Goal: Information Seeking & Learning: Check status

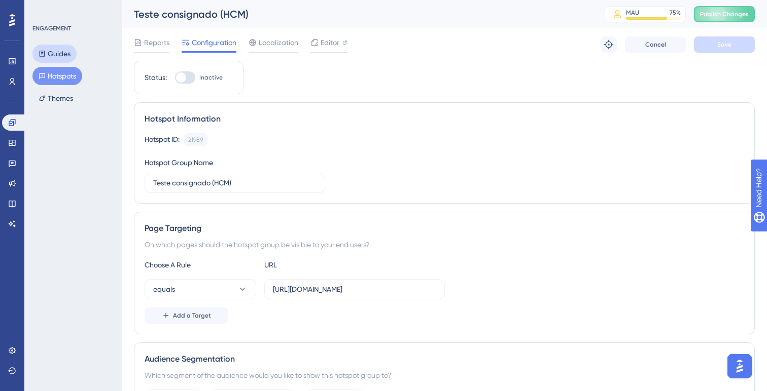
click at [67, 61] on button "Guides" at bounding box center [54, 54] width 44 height 18
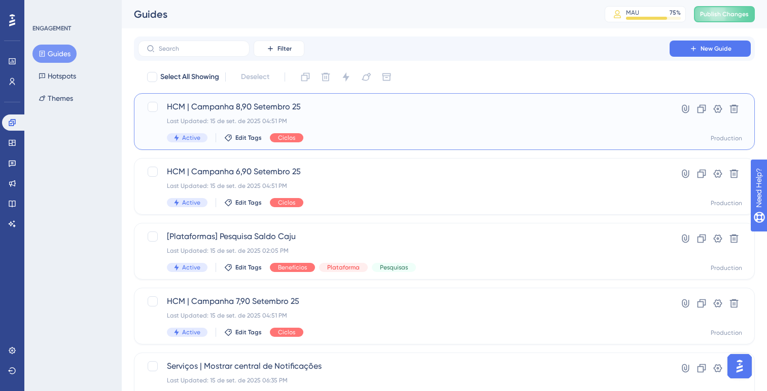
click at [313, 110] on span "HCM | Campanha 8,90 Setembro 25" at bounding box center [404, 107] width 474 height 12
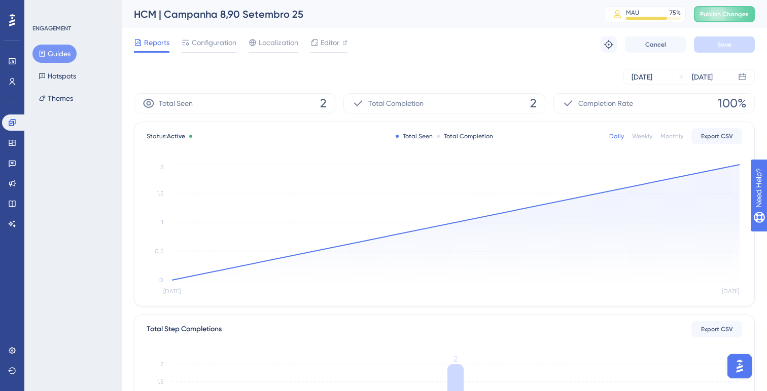
click at [69, 55] on button "Guides" at bounding box center [54, 54] width 44 height 18
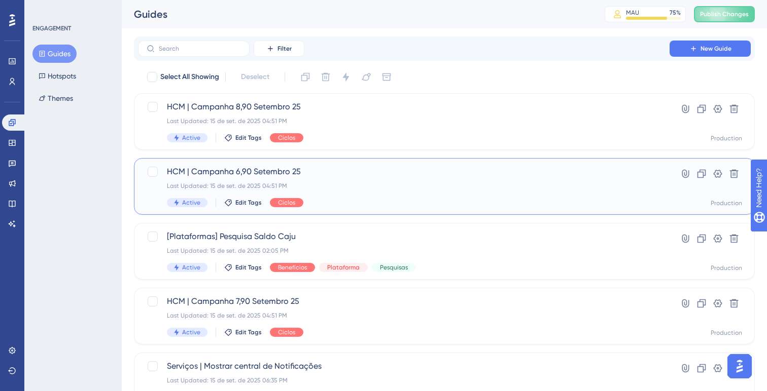
click at [207, 181] on div "HCM | Campanha 6,90 Setembro 25 Last Updated: 15 de set. de 2025 04:51 PM Activ…" at bounding box center [404, 187] width 474 height 42
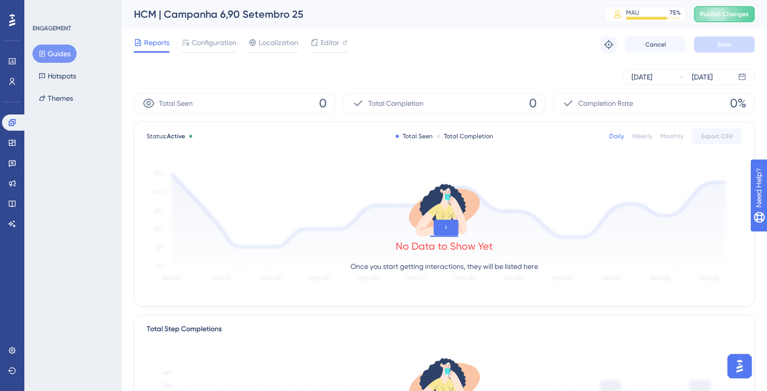
click at [67, 55] on button "Guides" at bounding box center [54, 54] width 44 height 18
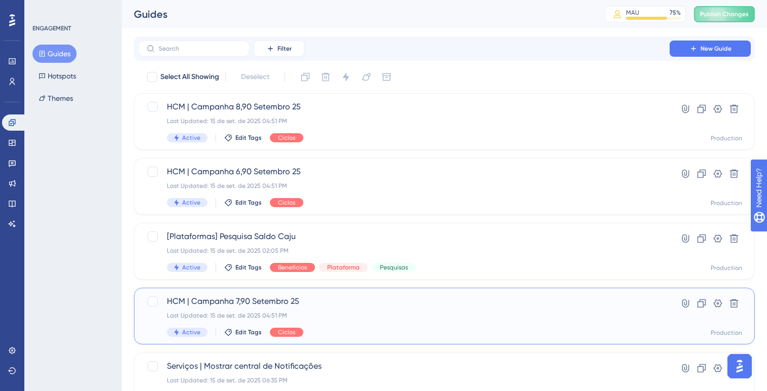
click at [225, 311] on div "HCM | Campanha 7,90 Setembro 25 Last Updated: 15 de set. de 2025 04:51 PM Activ…" at bounding box center [404, 317] width 474 height 42
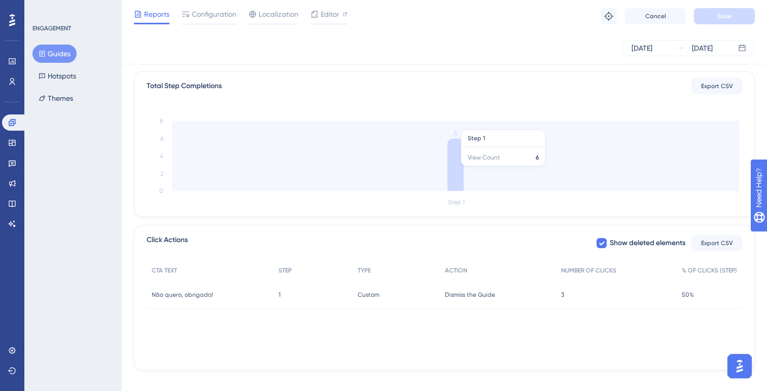
scroll to position [251, 0]
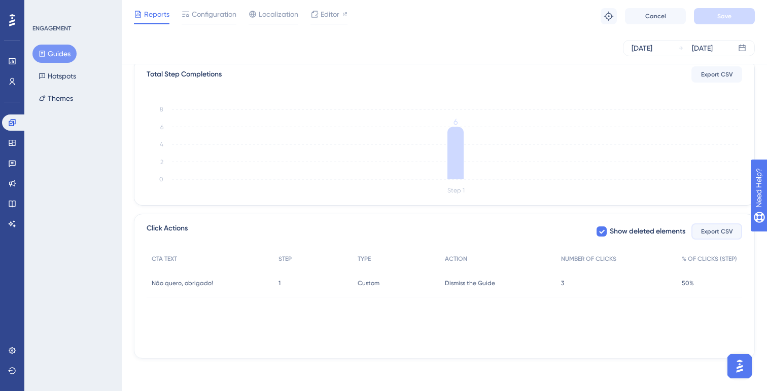
click at [724, 234] on span "Export CSV" at bounding box center [717, 232] width 32 height 8
click at [710, 233] on span "Export CSV" at bounding box center [717, 232] width 32 height 8
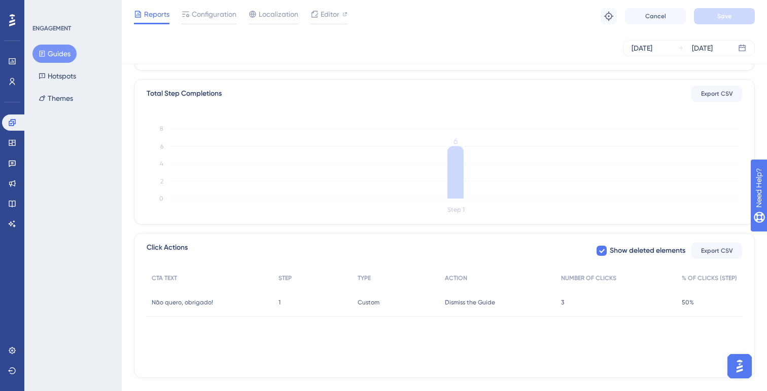
scroll to position [0, 0]
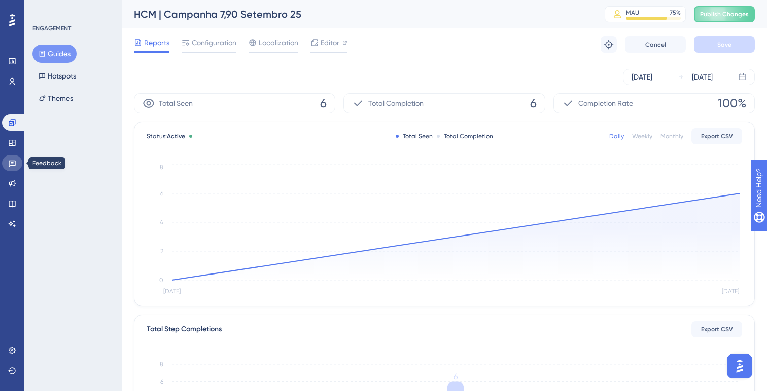
click at [16, 168] on link at bounding box center [12, 163] width 20 height 16
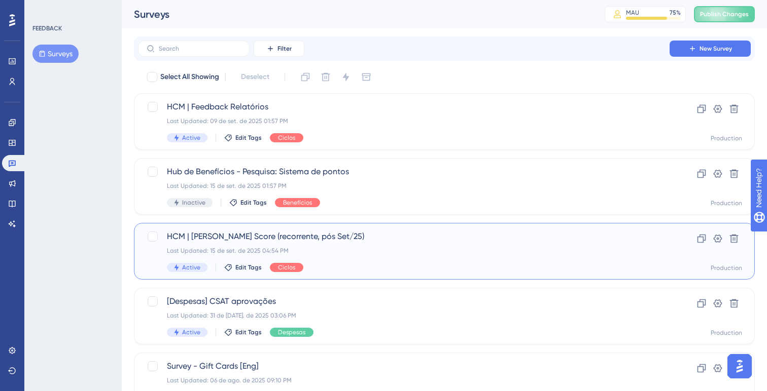
click at [181, 245] on div "HCM | [PERSON_NAME] Score (recorrente, pós Set/25) Last Updated: 15 de set. de …" at bounding box center [404, 252] width 474 height 42
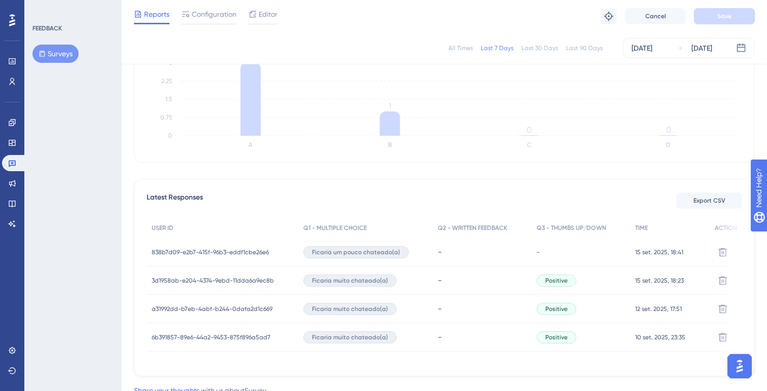
scroll to position [213, 0]
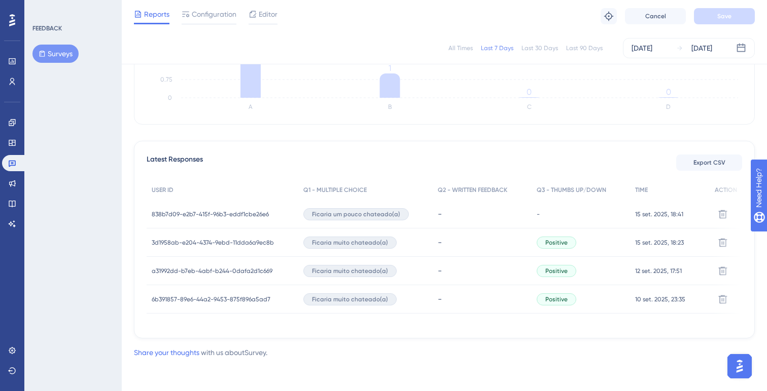
click at [245, 214] on span "838b7d09-e2b7-415f-96b3-eddf1cbe26e6" at bounding box center [210, 214] width 117 height 8
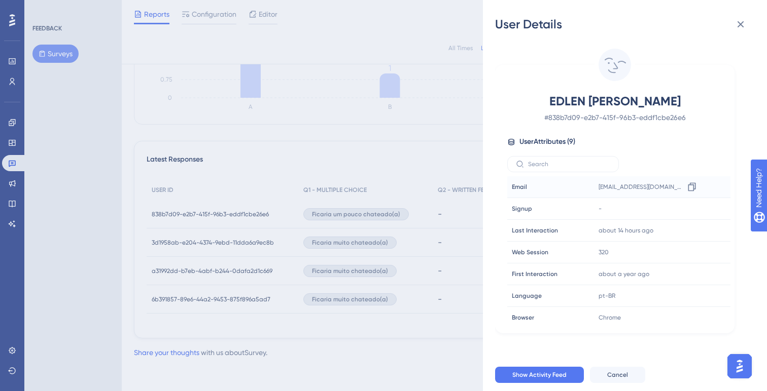
scroll to position [5, 0]
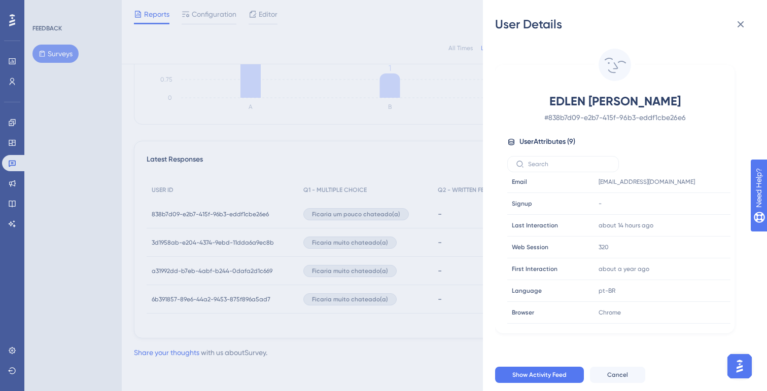
drag, startPoint x: 703, startPoint y: 97, endPoint x: 518, endPoint y: 95, distance: 184.6
click at [518, 95] on div "EDLEN [PERSON_NAME] BIDOIA # 838b7d09-e2b7-415f-96b3-eddf1cbe26e6" at bounding box center [614, 108] width 215 height 30
copy span "EDLEN [PERSON_NAME]"
click at [388, 339] on div "User Details EDLEN [PERSON_NAME] BIDOIA # 838b7d09-e2b7-415f-96b3-eddf1cbe26e6 …" at bounding box center [383, 195] width 767 height 391
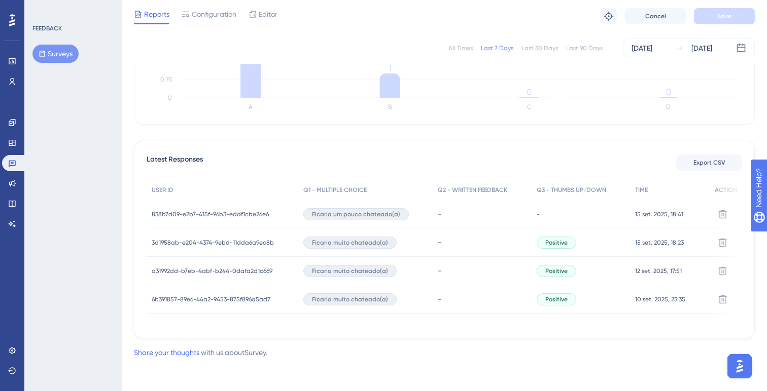
click at [388, 339] on div "Performance Users Engagement Widgets Feedback Product Updates Knowledge Base AI…" at bounding box center [444, 82] width 645 height 585
click at [213, 239] on span "3d1958ab-e204-4374-9ebd-11dda6a9ec8b" at bounding box center [213, 243] width 122 height 8
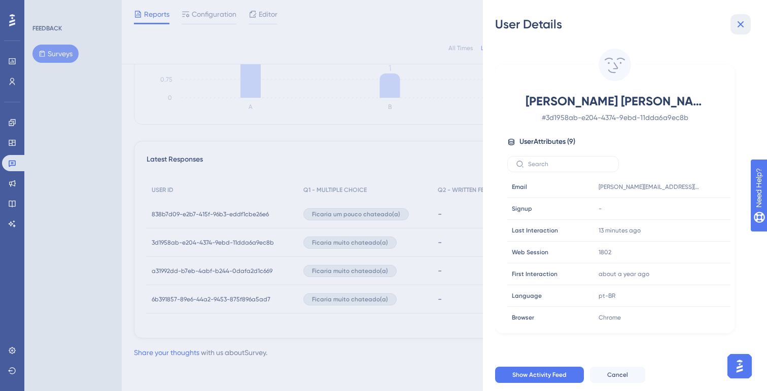
click at [748, 23] on button at bounding box center [740, 24] width 20 height 20
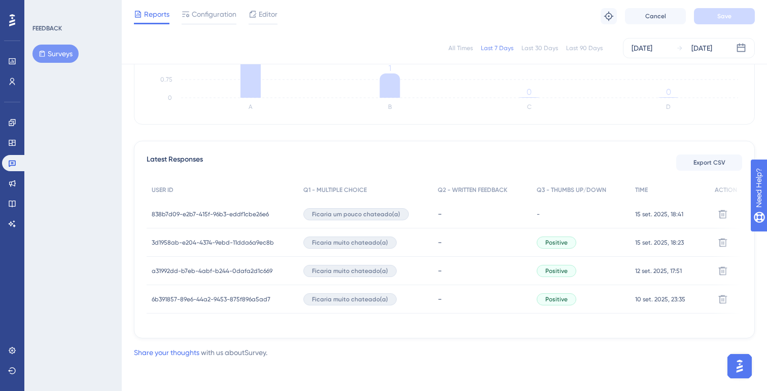
click at [199, 268] on span "a31992dd-b7eb-4abf-b244-0dafa2d1c669" at bounding box center [212, 271] width 121 height 8
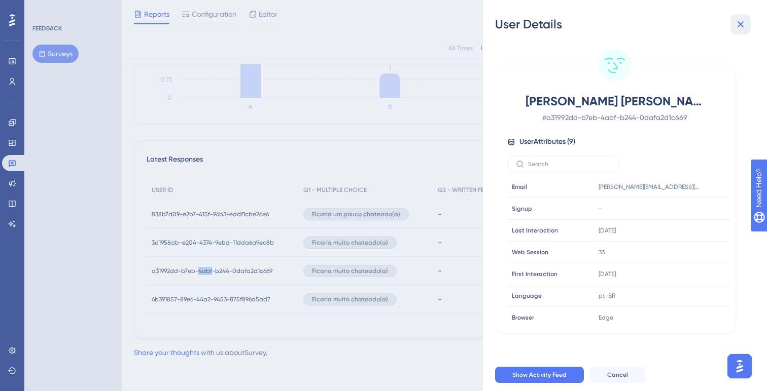
click at [746, 26] on icon at bounding box center [740, 24] width 12 height 12
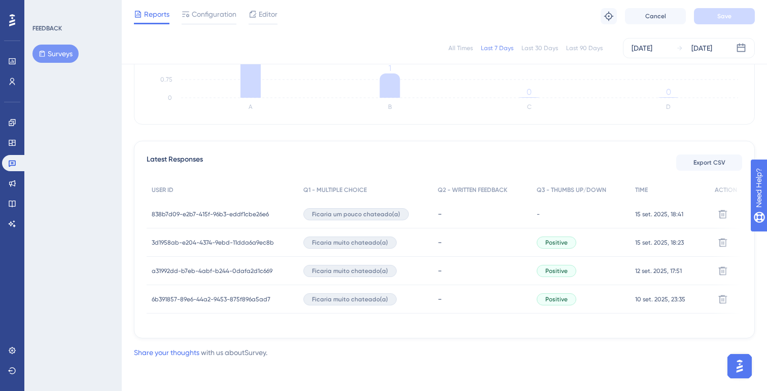
click at [203, 239] on span "3d1958ab-e204-4374-9ebd-11dda6a9ec8b" at bounding box center [213, 243] width 122 height 8
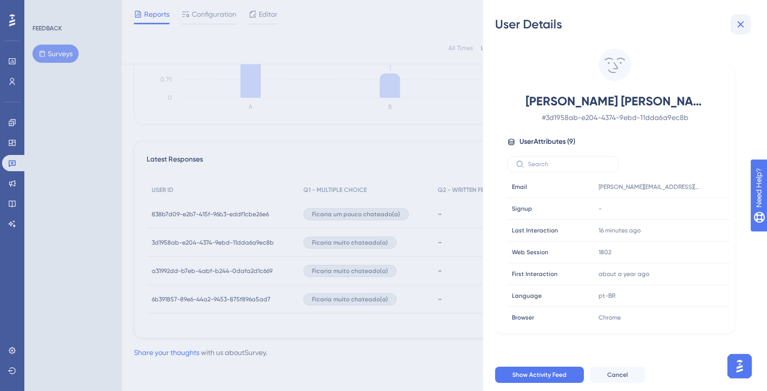
click at [743, 22] on icon at bounding box center [740, 24] width 12 height 12
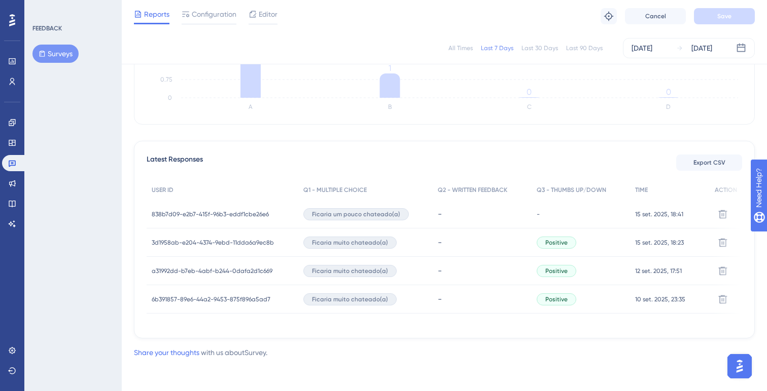
click at [129, 141] on div "Performance Users Engagement Widgets Feedback Product Updates Knowledge Base AI…" at bounding box center [444, 82] width 645 height 585
click at [134, 123] on div "All Times Last 7 Days Last 30 Days Last 90 Days [DATE] [DATE] Total Seen 78 Tot…" at bounding box center [444, 108] width 621 height 459
click at [12, 163] on icon at bounding box center [12, 163] width 8 height 8
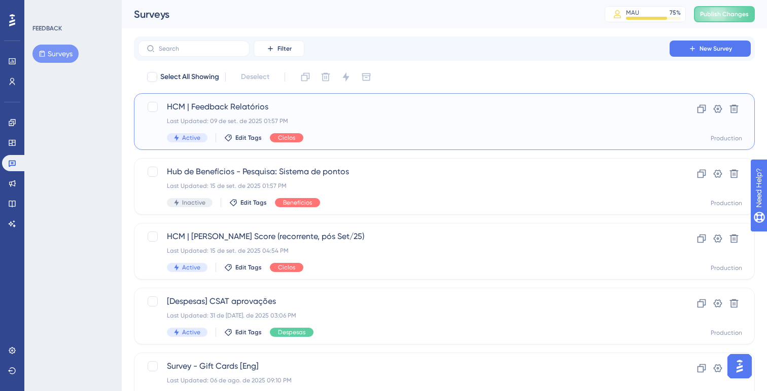
click at [247, 114] on div "HCM | Feedback Relatórios Last Updated: 09 de set. de 2025 01:57 PM Active Edit…" at bounding box center [404, 122] width 474 height 42
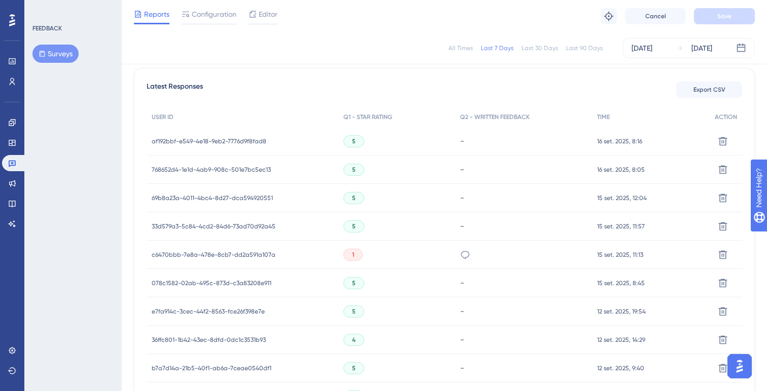
scroll to position [286, 0]
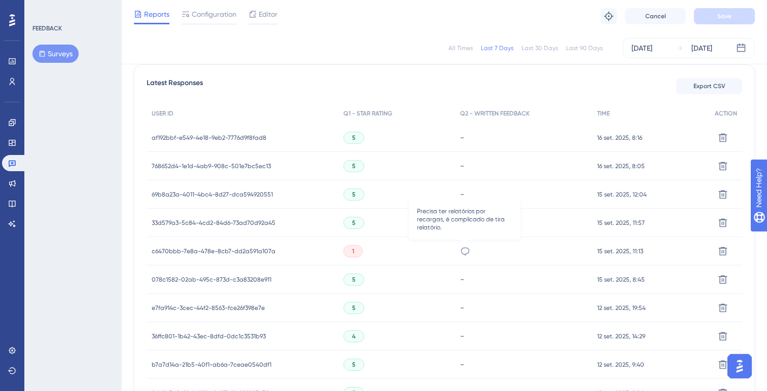
click at [461, 251] on icon at bounding box center [465, 251] width 10 height 10
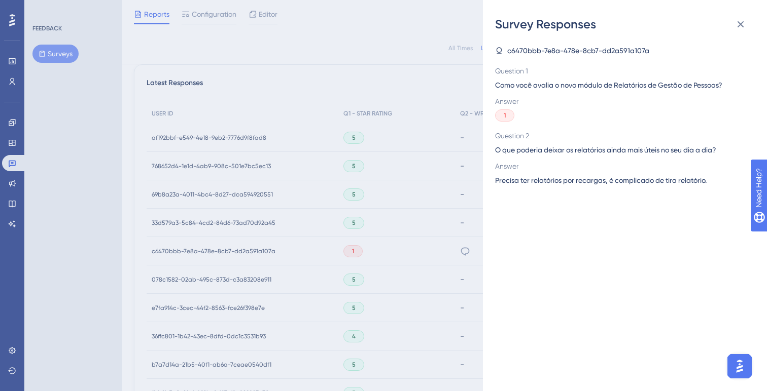
click at [587, 184] on span "Precisa ter relatórios por recargas, é complicado de tira relatório." at bounding box center [600, 180] width 211 height 12
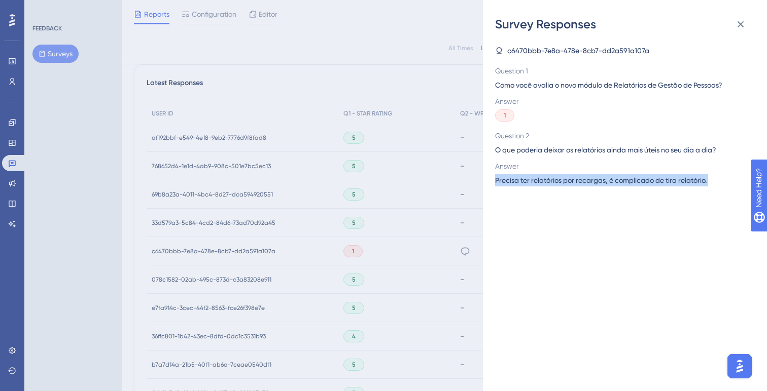
click at [587, 184] on span "Precisa ter relatórios por recargas, é complicado de tira relatório." at bounding box center [600, 180] width 211 height 12
copy span "Precisa ter relatórios por recargas, é complicado de tira relatório."
